Goal: Check status: Check status

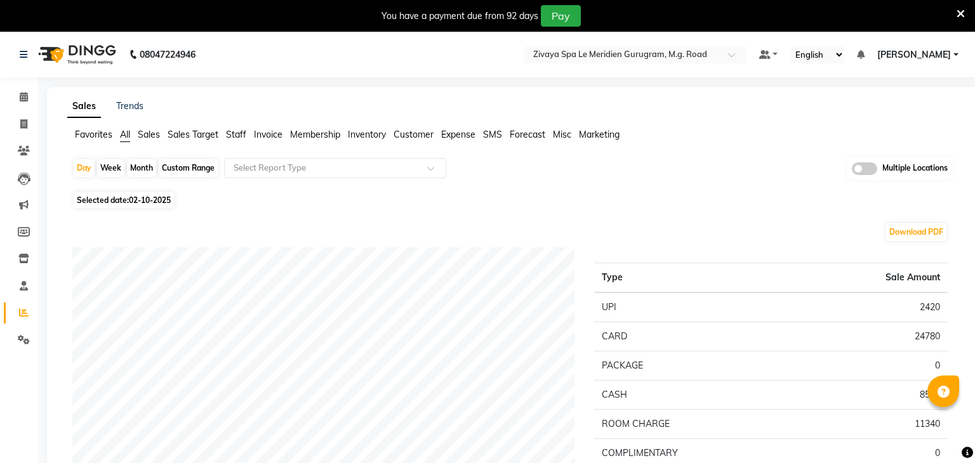
click at [134, 195] on span "02-10-2025" at bounding box center [150, 200] width 42 height 10
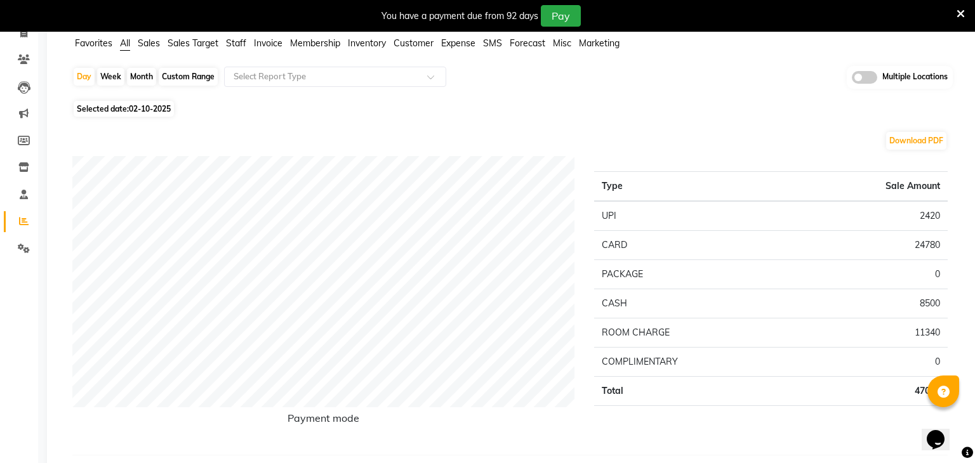
select select "10"
select select "2025"
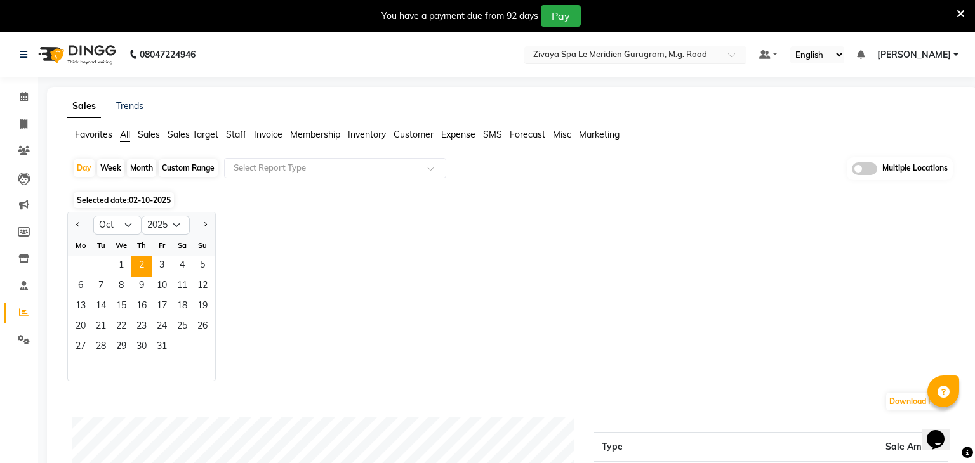
click at [659, 58] on input "text" at bounding box center [623, 55] width 184 height 13
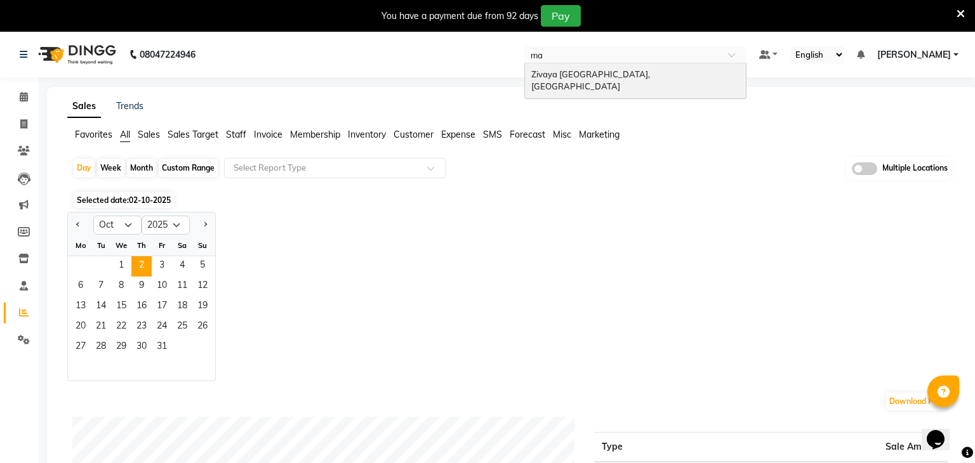
type input "m"
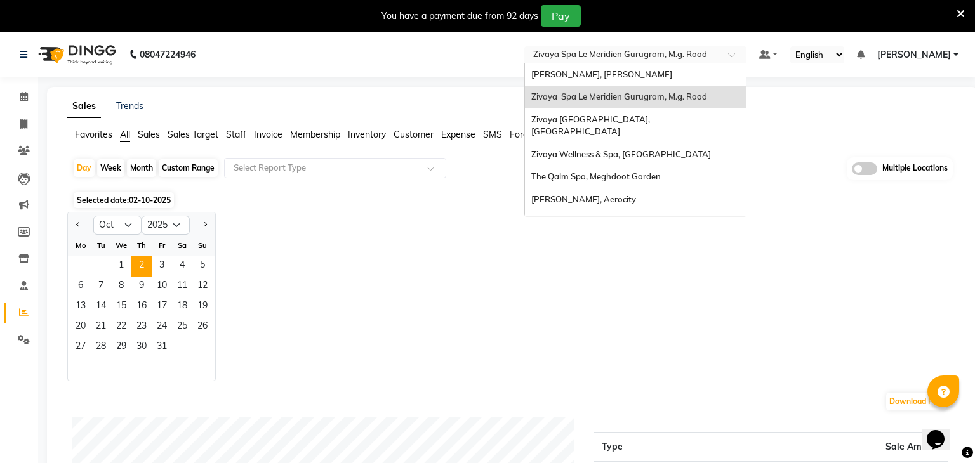
type input "q"
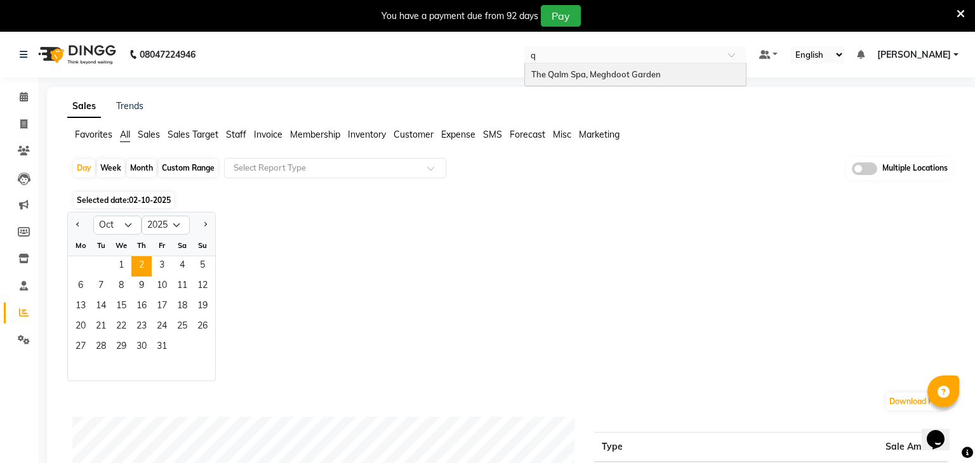
click at [661, 70] on span "The Qalm Spa, Meghdoot Garden" at bounding box center [595, 74] width 129 height 10
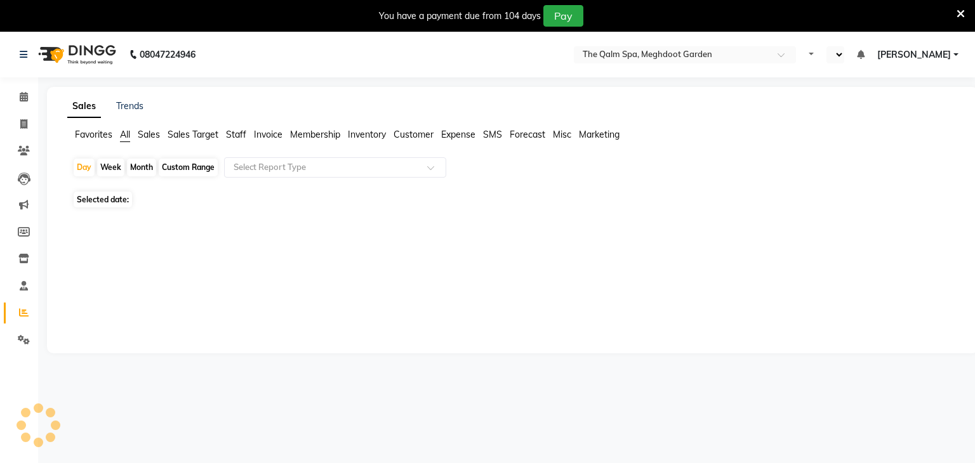
select select "en"
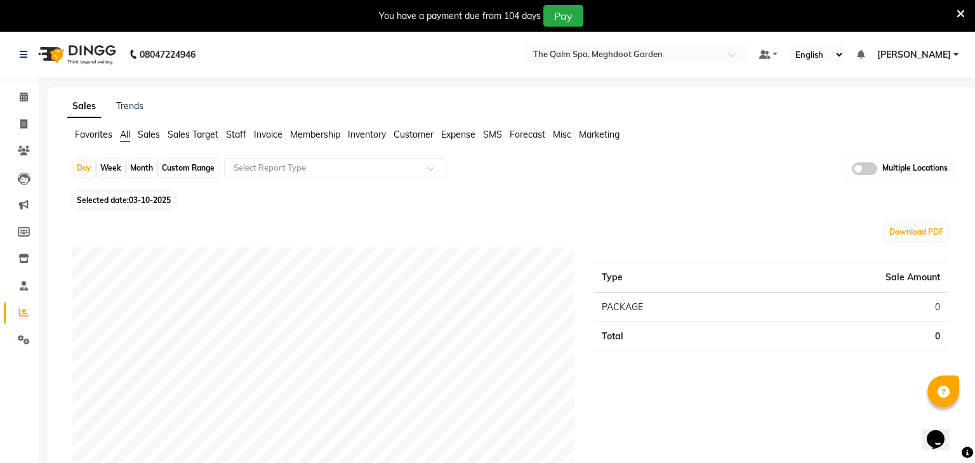
click at [129, 202] on span "Selected date: 03-10-2025" at bounding box center [124, 200] width 100 height 16
select select "10"
select select "2025"
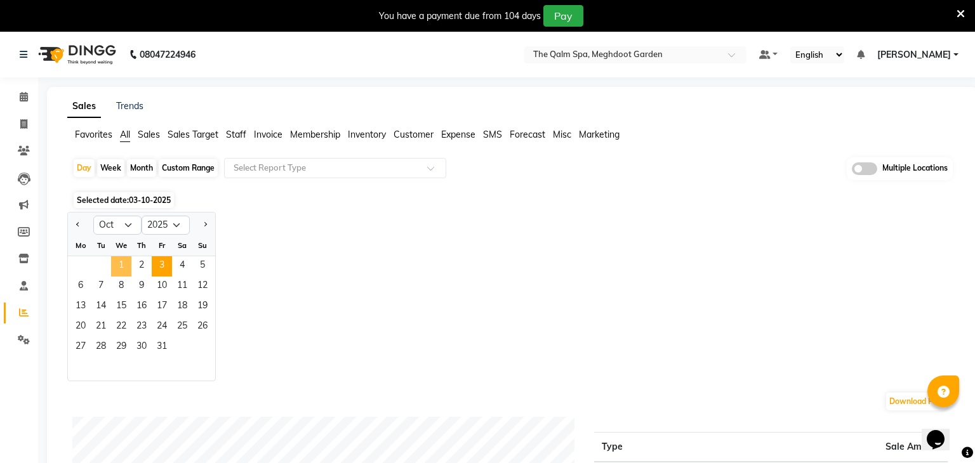
click at [121, 262] on span "1" at bounding box center [121, 266] width 20 height 20
